Goal: Find specific page/section: Find specific page/section

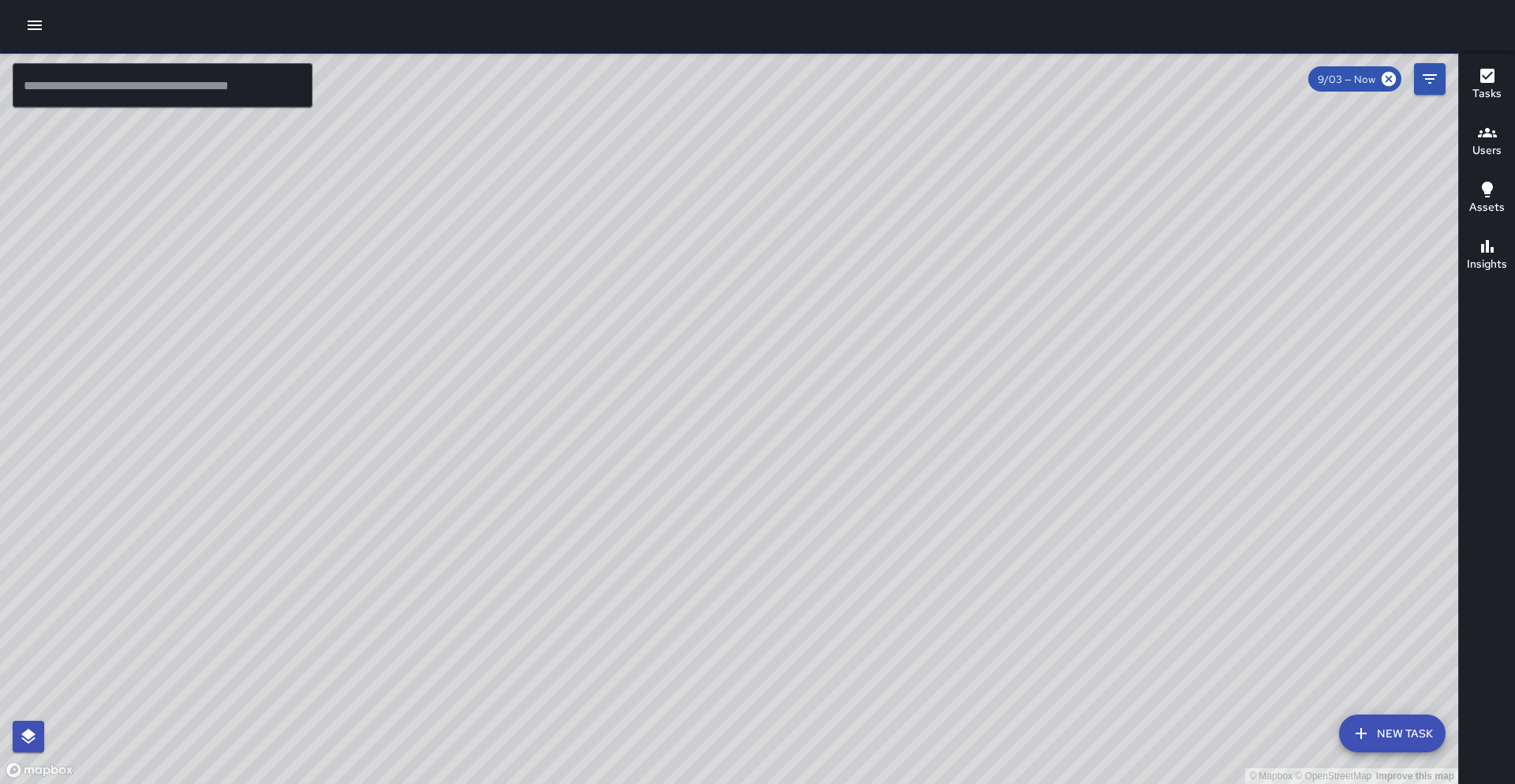
click at [107, 91] on input "text" at bounding box center [162, 86] width 300 height 44
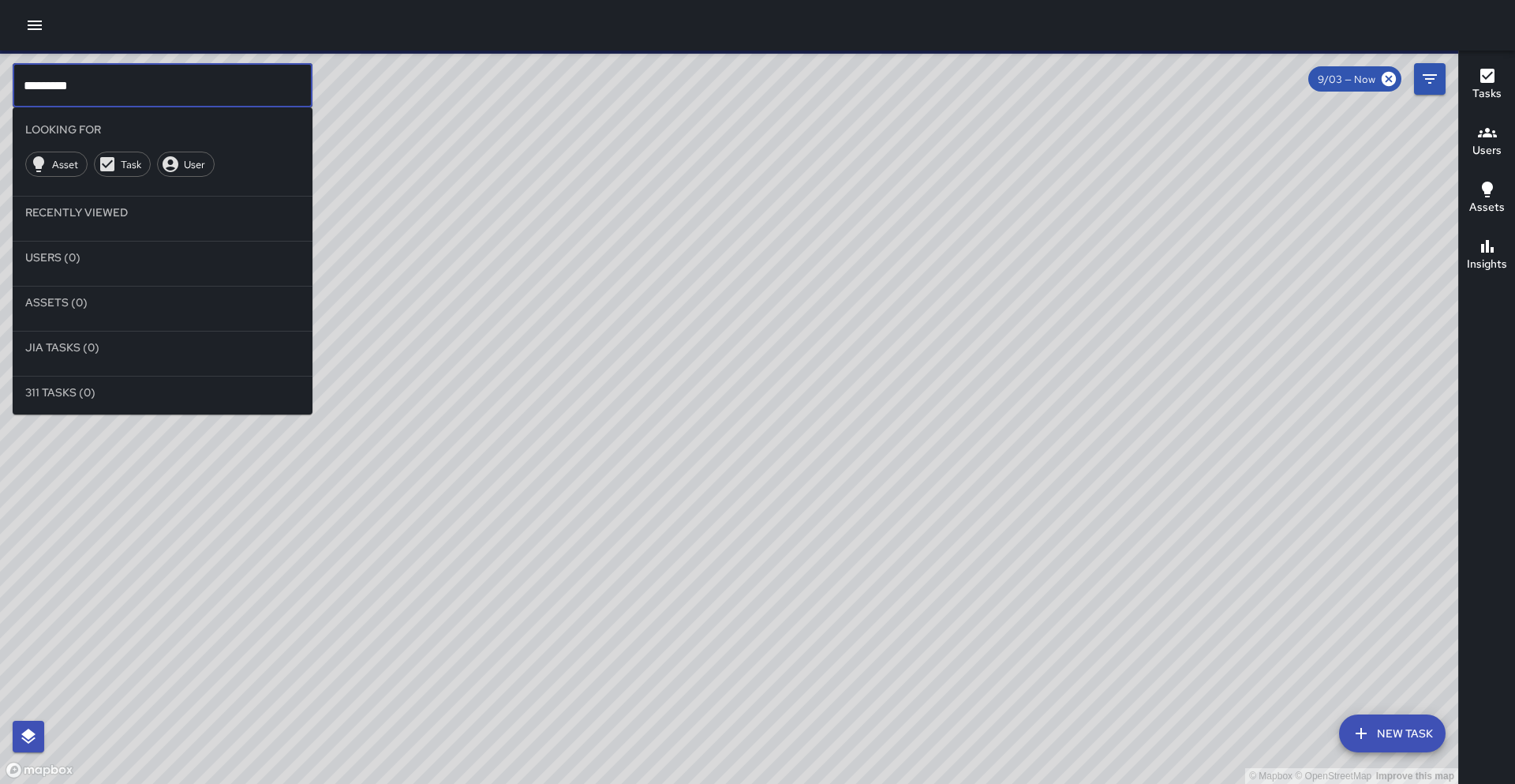
click at [107, 84] on input "********" at bounding box center [162, 86] width 300 height 44
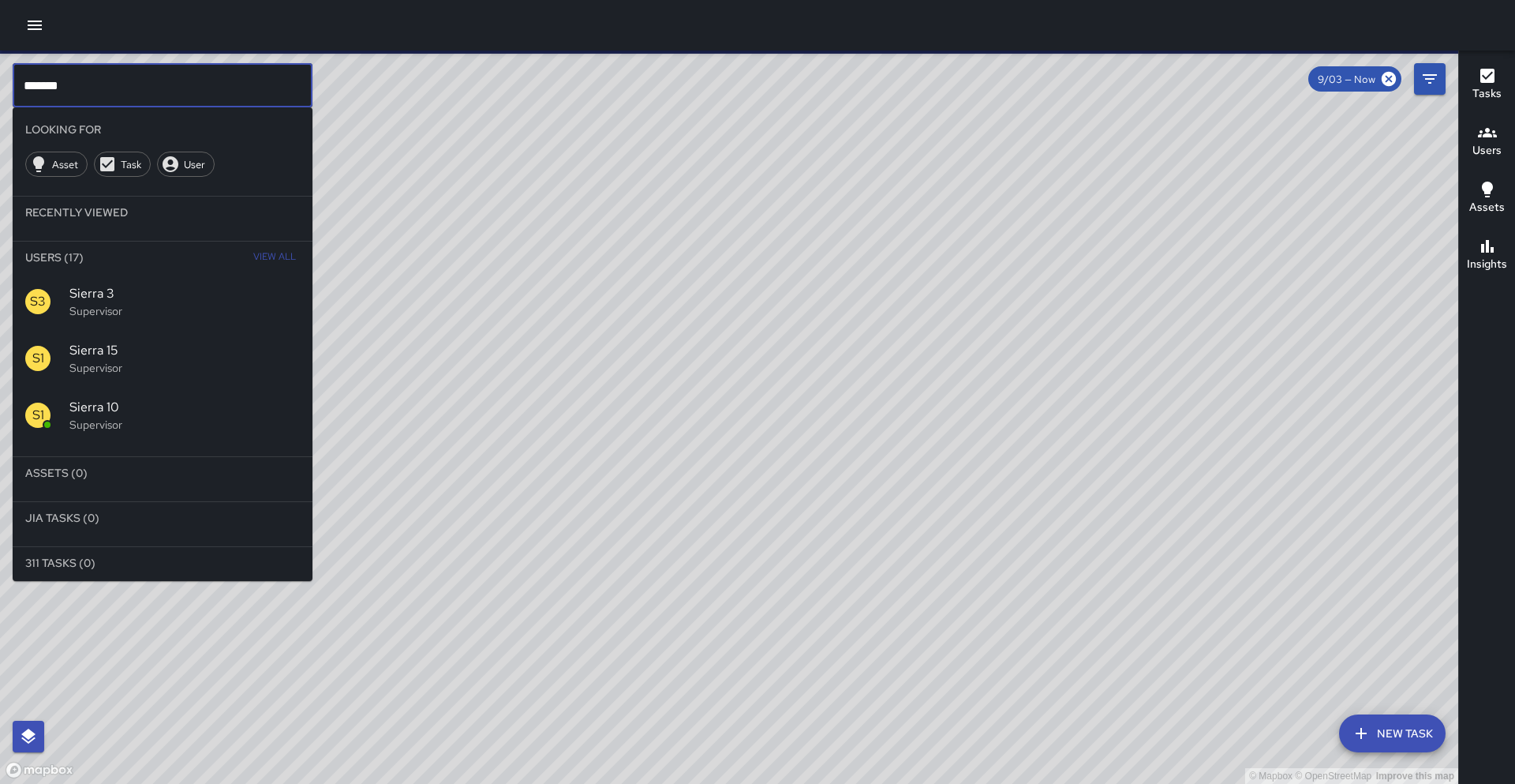
type input "******"
click at [109, 407] on span "Sierra 10" at bounding box center [184, 407] width 230 height 19
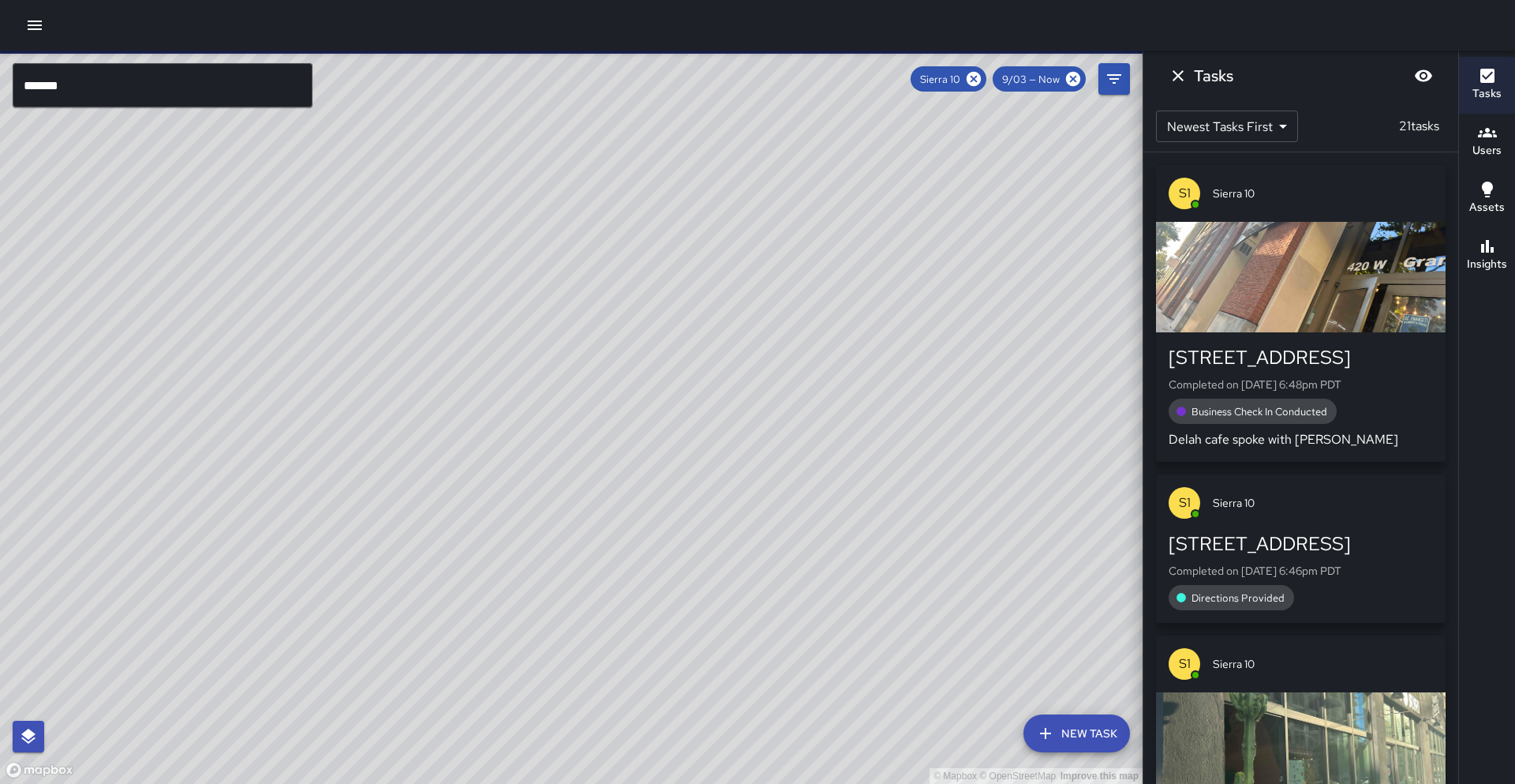
drag, startPoint x: 905, startPoint y: 396, endPoint x: 777, endPoint y: 488, distance: 157.6
click at [777, 488] on div "© Mapbox © OpenStreetMap Improve this map" at bounding box center [571, 416] width 1143 height 733
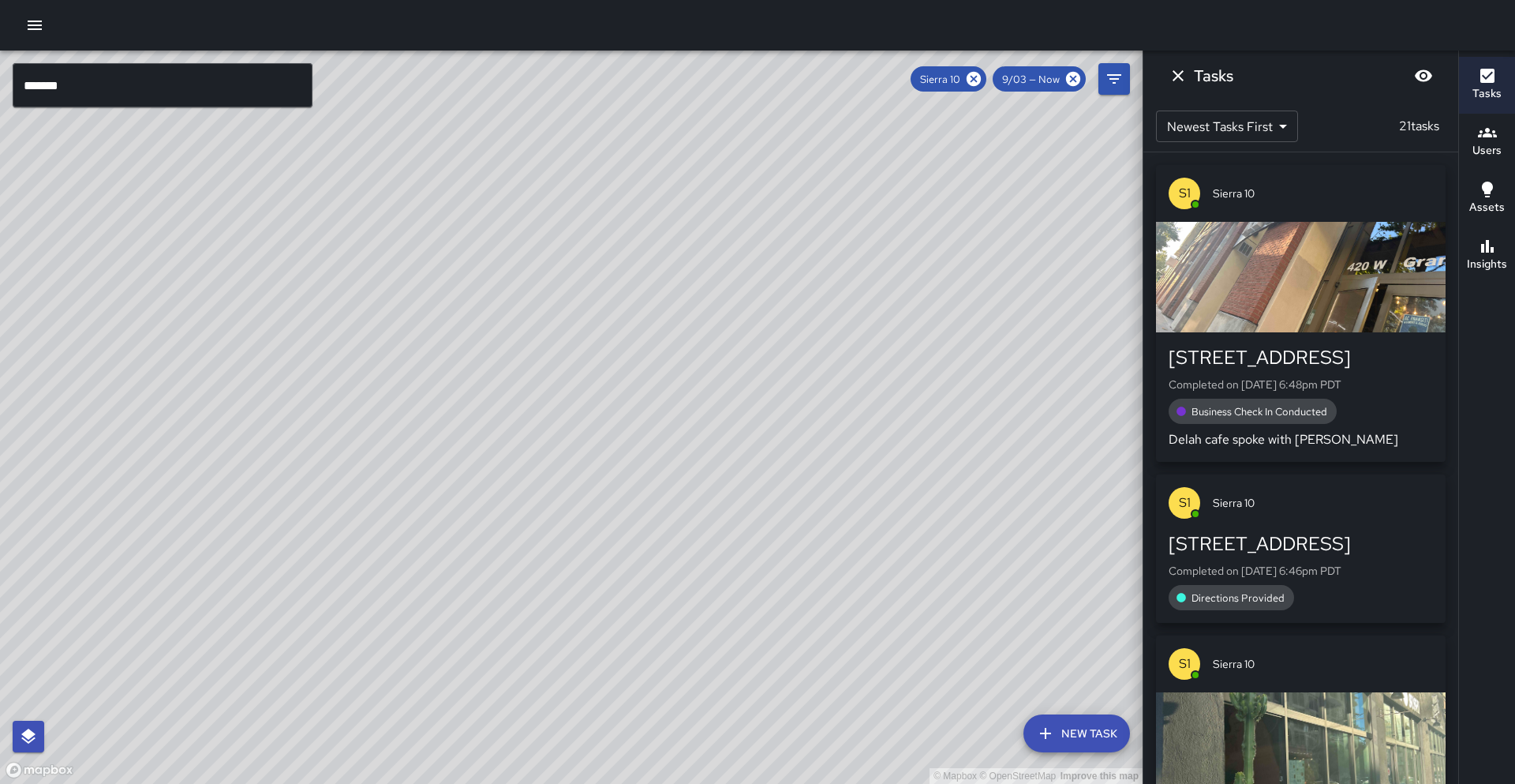
drag, startPoint x: 657, startPoint y: 410, endPoint x: 654, endPoint y: 440, distance: 30.1
click at [663, 439] on div "© Mapbox © OpenStreetMap Improve this map" at bounding box center [571, 416] width 1143 height 733
drag, startPoint x: 654, startPoint y: 361, endPoint x: 569, endPoint y: 481, distance: 147.1
click at [569, 481] on div "© Mapbox © OpenStreetMap Improve this map" at bounding box center [571, 416] width 1143 height 733
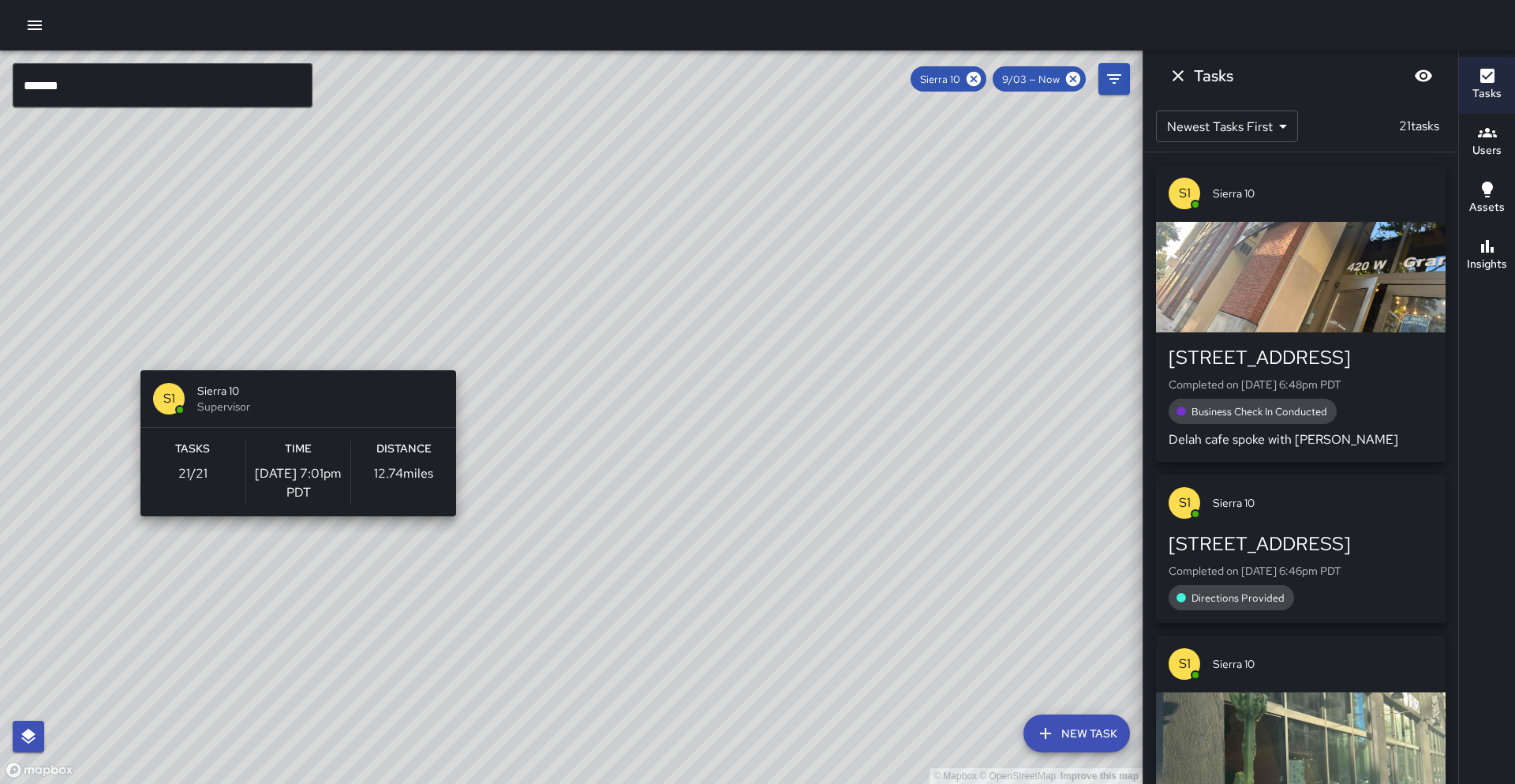
drag, startPoint x: 255, startPoint y: 423, endPoint x: 296, endPoint y: 332, distance: 99.8
click at [296, 332] on div "© Mapbox © OpenStreetMap Improve this map S1 Sierra 10 Supervisor Tasks 21 / 21…" at bounding box center [571, 416] width 1143 height 733
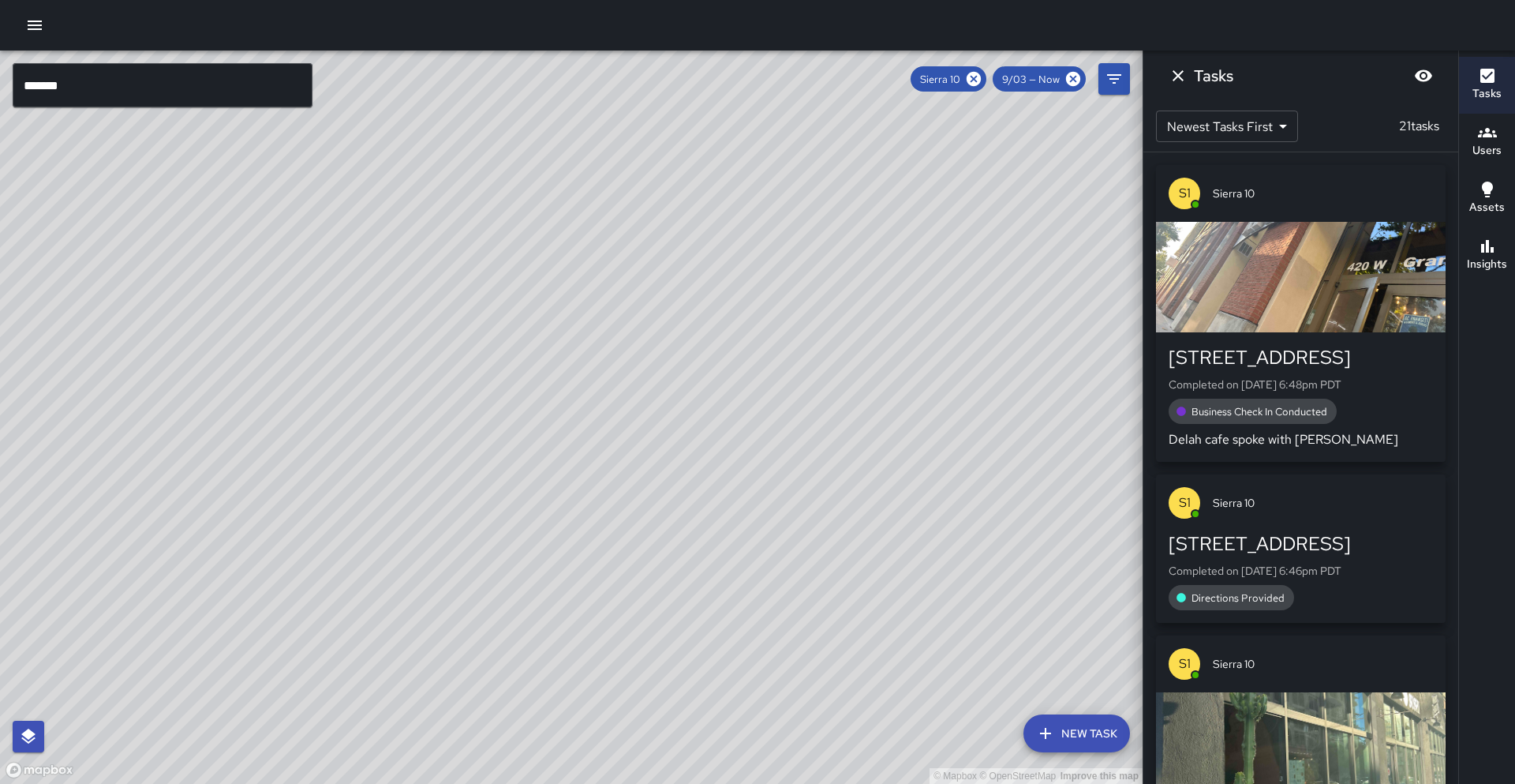
drag, startPoint x: 284, startPoint y: 666, endPoint x: 322, endPoint y: 607, distance: 70.2
click at [322, 607] on div "© Mapbox © OpenStreetMap Improve this map S1 Sierra 10 Supervisor Tasks 21 / 21…" at bounding box center [571, 416] width 1143 height 733
drag, startPoint x: 282, startPoint y: 222, endPoint x: 248, endPoint y: 332, distance: 115.1
click at [248, 332] on div "© Mapbox © OpenStreetMap Improve this map" at bounding box center [571, 416] width 1143 height 733
drag, startPoint x: 948, startPoint y: 549, endPoint x: 442, endPoint y: 611, distance: 509.8
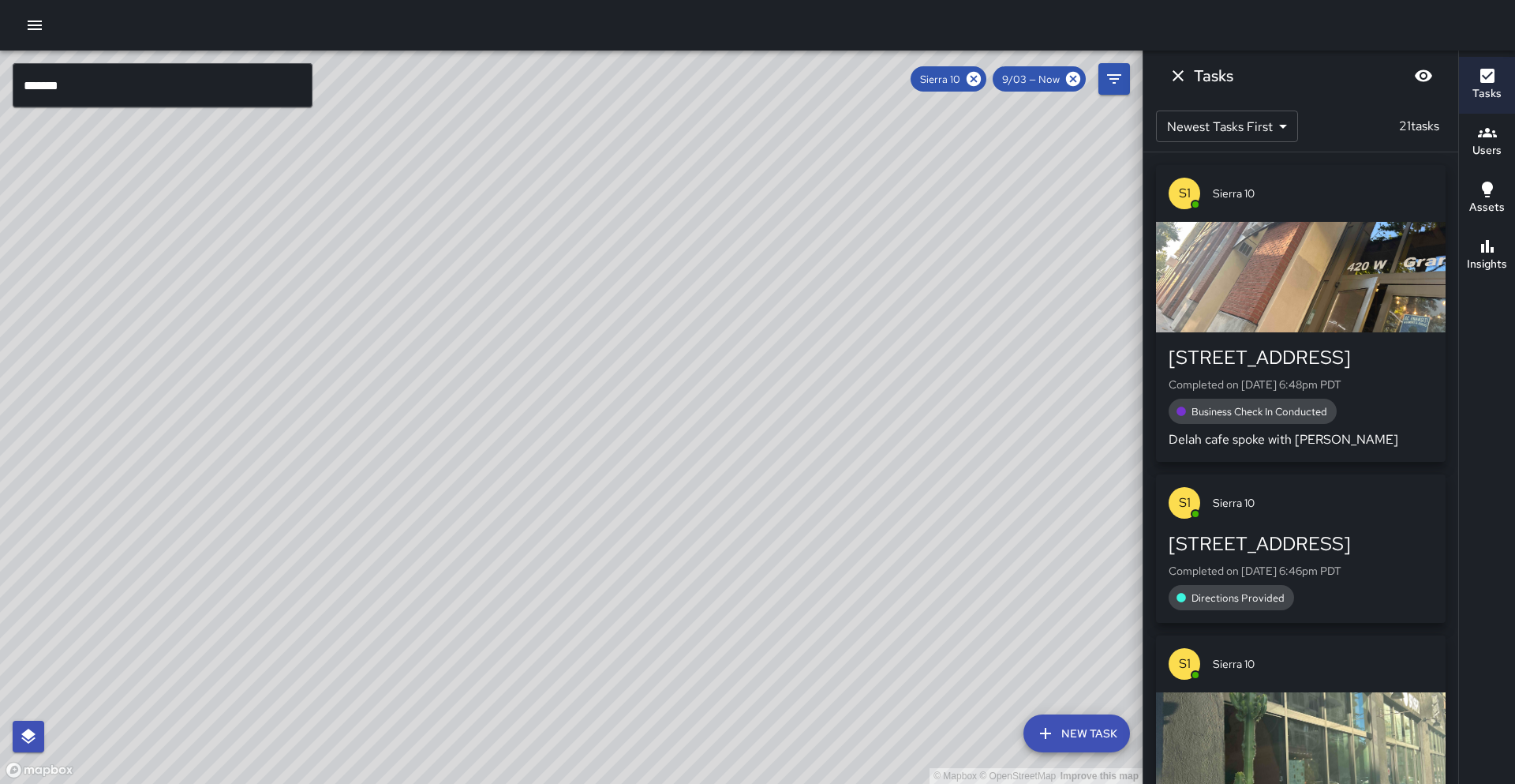
click at [442, 611] on div "© Mapbox © OpenStreetMap Improve this map" at bounding box center [571, 416] width 1143 height 733
drag, startPoint x: 466, startPoint y: 457, endPoint x: 492, endPoint y: 437, distance: 32.8
click at [492, 437] on div "© Mapbox © OpenStreetMap Improve this map" at bounding box center [571, 416] width 1143 height 733
click at [980, 81] on icon at bounding box center [974, 79] width 14 height 14
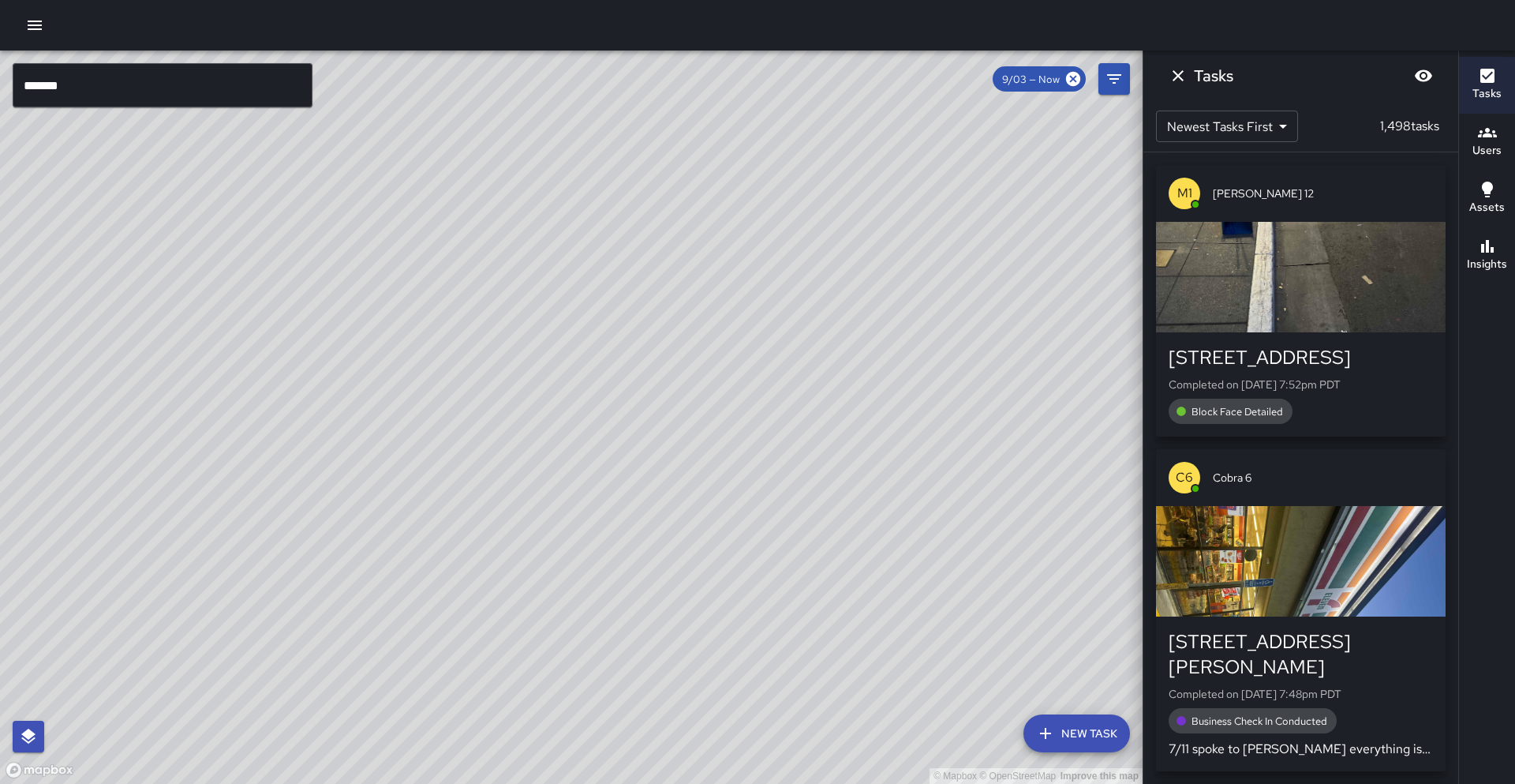
drag, startPoint x: 722, startPoint y: 308, endPoint x: 755, endPoint y: 274, distance: 47.4
click at [755, 274] on div "© Mapbox © OpenStreetMap Improve this map" at bounding box center [571, 416] width 1143 height 733
